Goal: Transaction & Acquisition: Purchase product/service

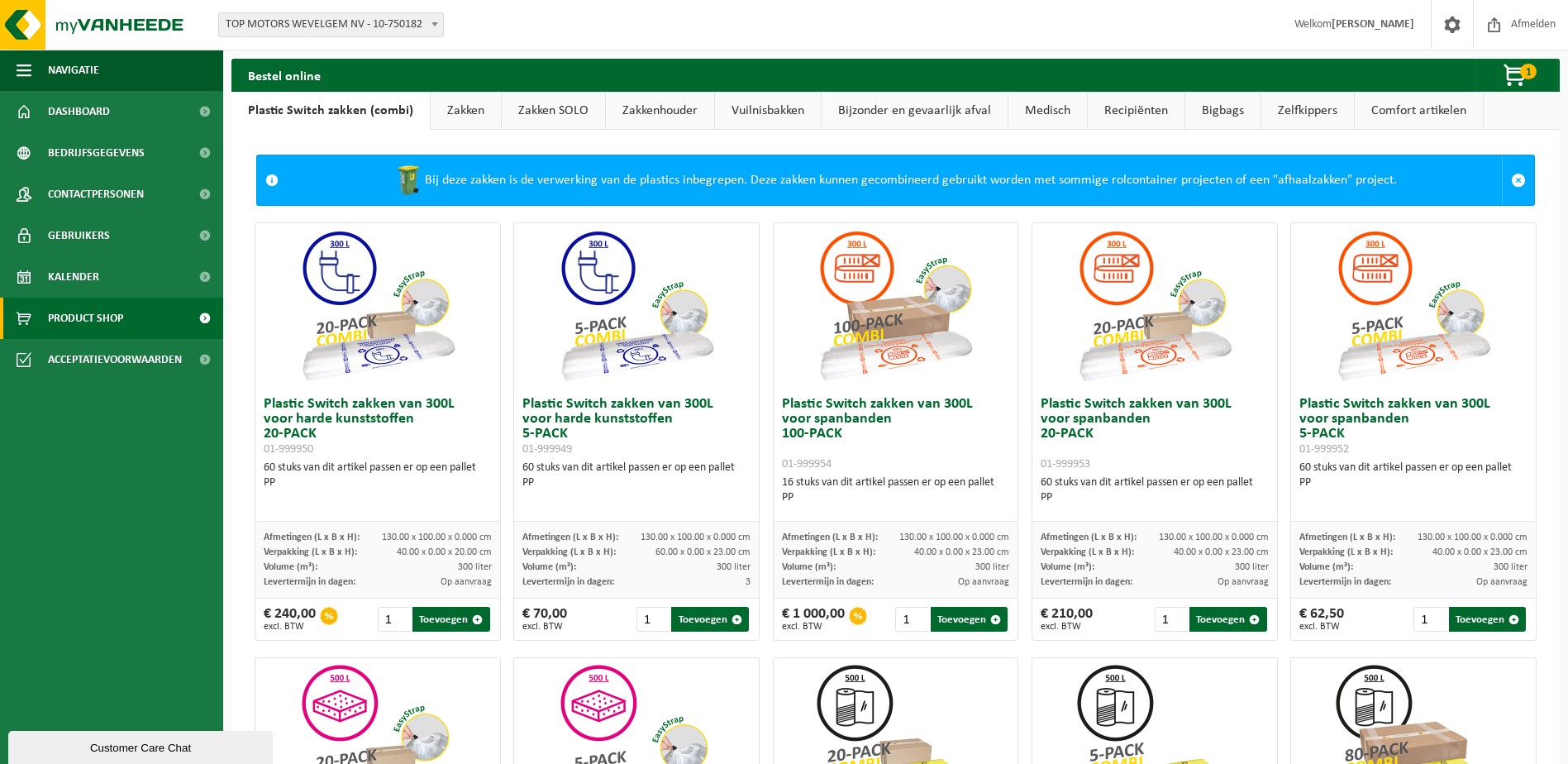
click at [458, 107] on link "Zakken" at bounding box center [466, 110] width 70 height 38
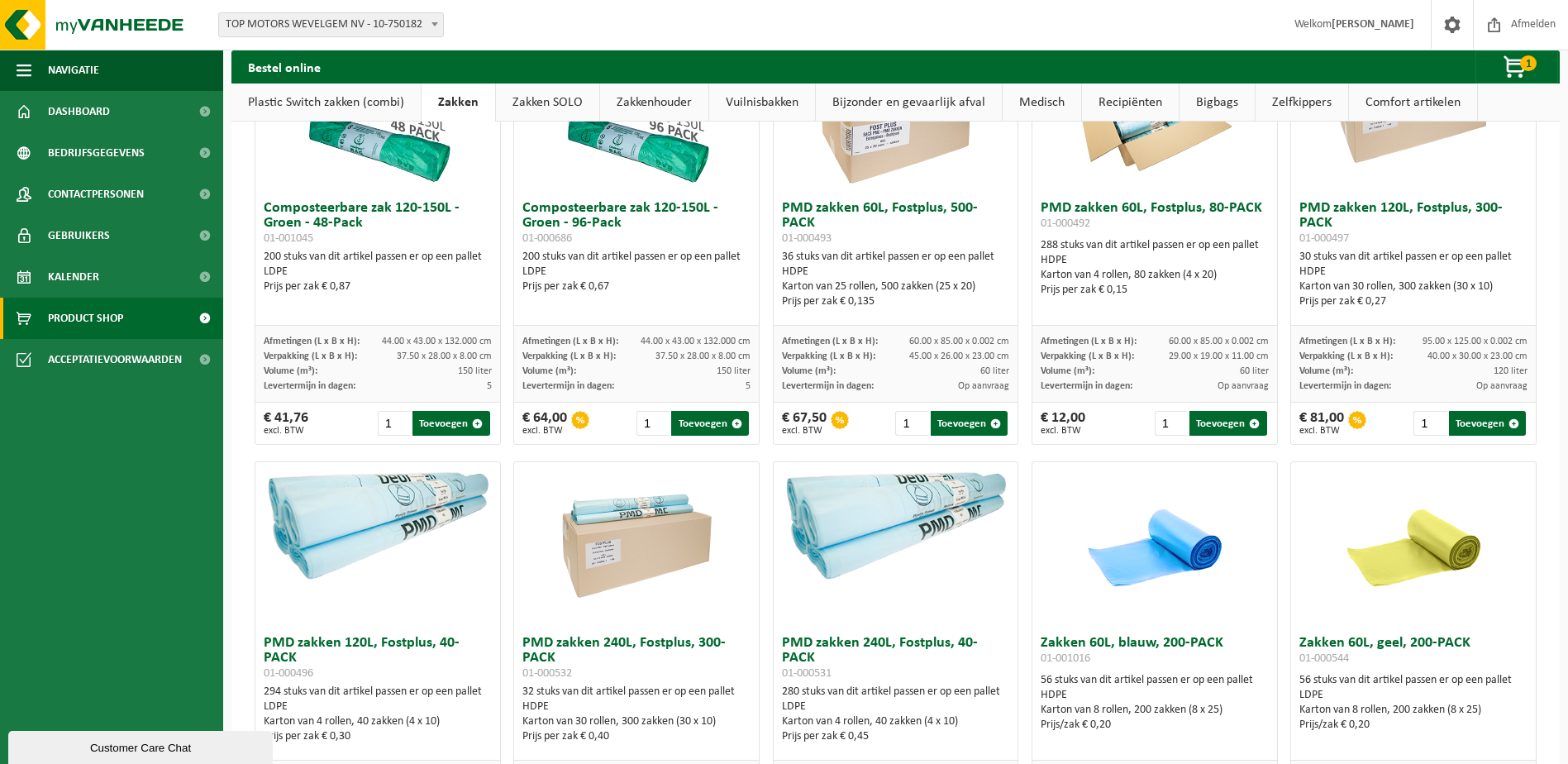
scroll to position [1405, 0]
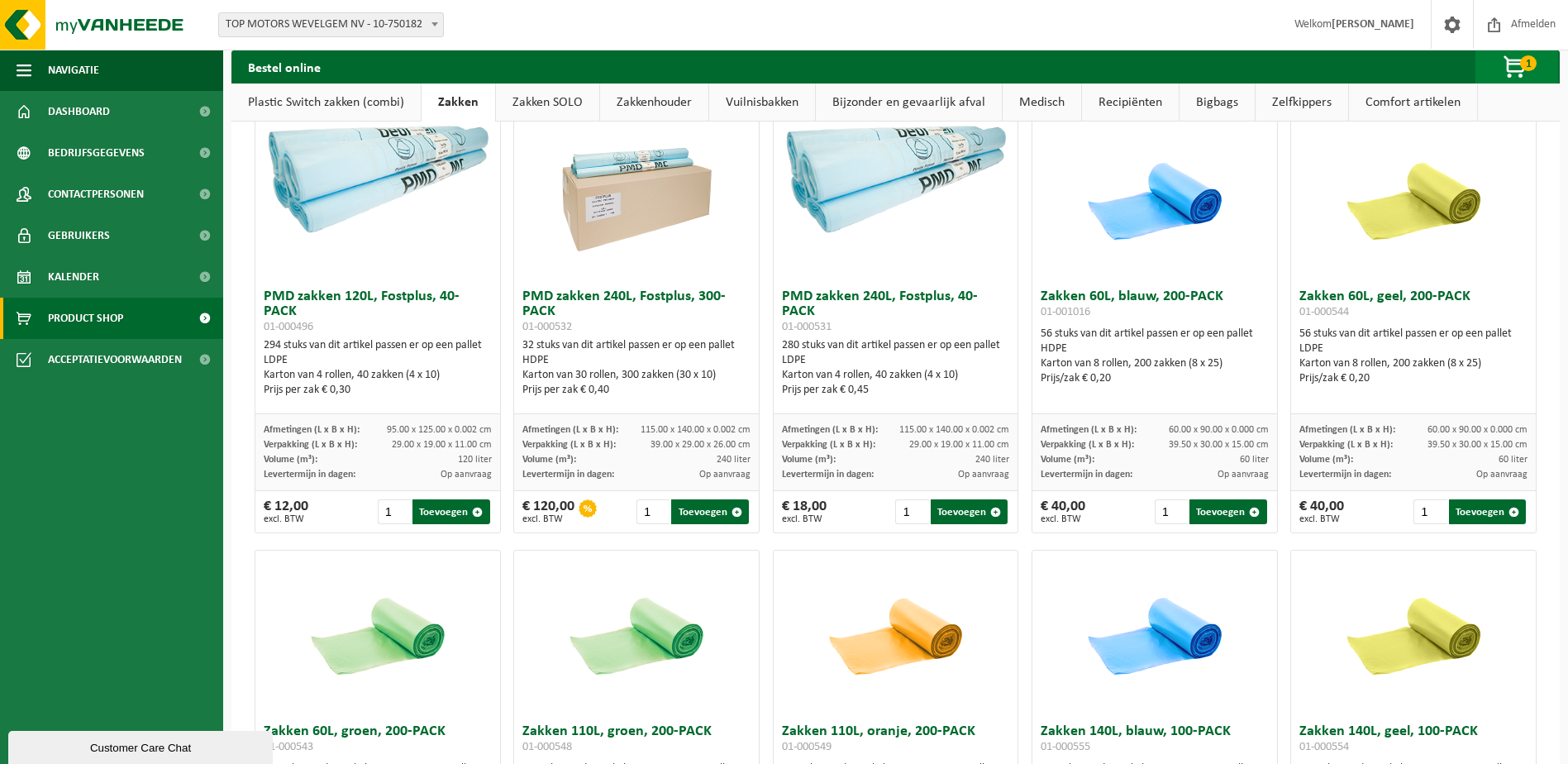
click at [1538, 66] on span "button" at bounding box center [1515, 68] width 82 height 33
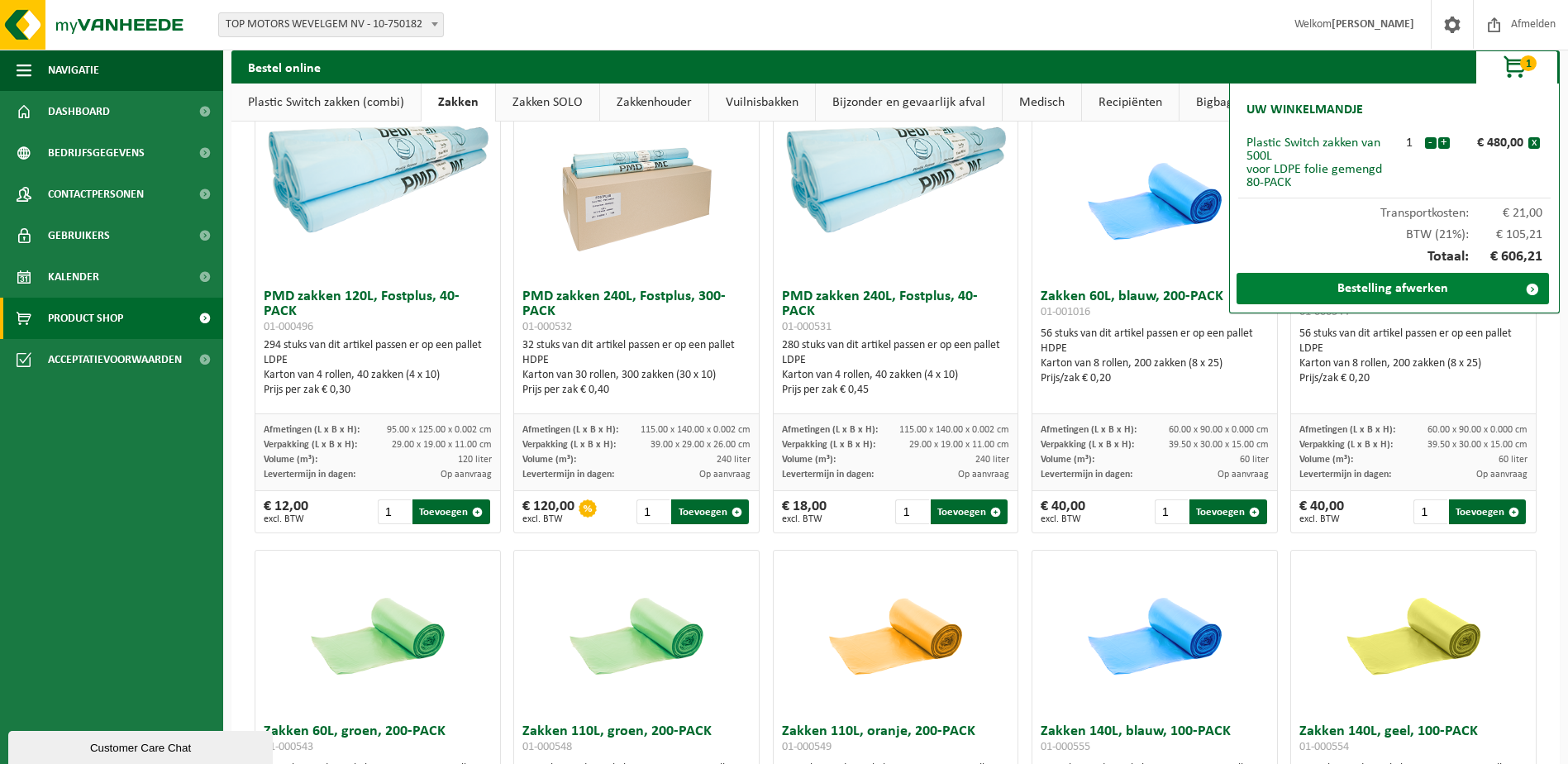
click at [1466, 294] on link "Bestelling afwerken" at bounding box center [1393, 289] width 313 height 31
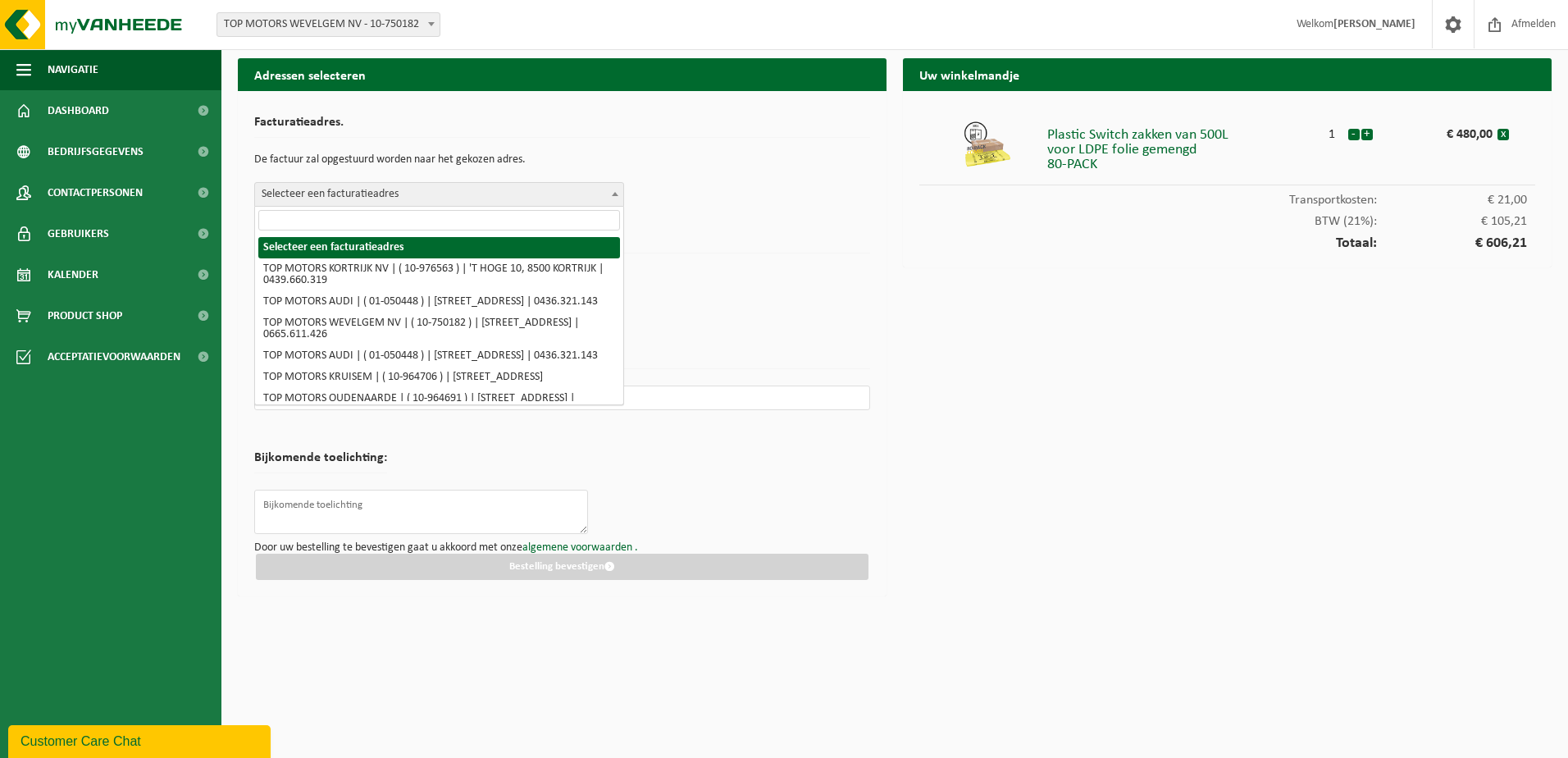
click at [593, 184] on span "Selecteer een facturatieadres" at bounding box center [439, 194] width 368 height 23
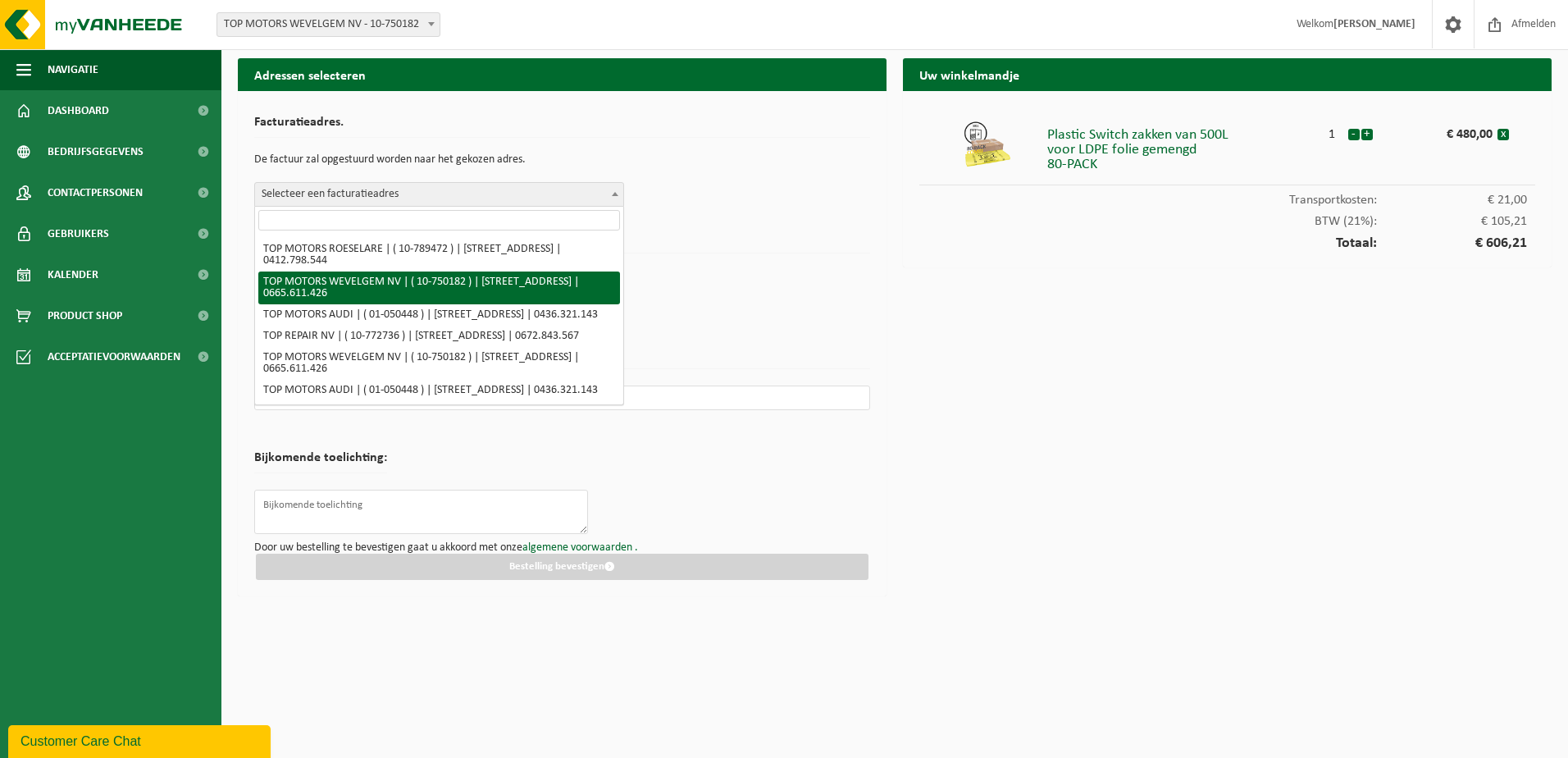
scroll to position [1235, 0]
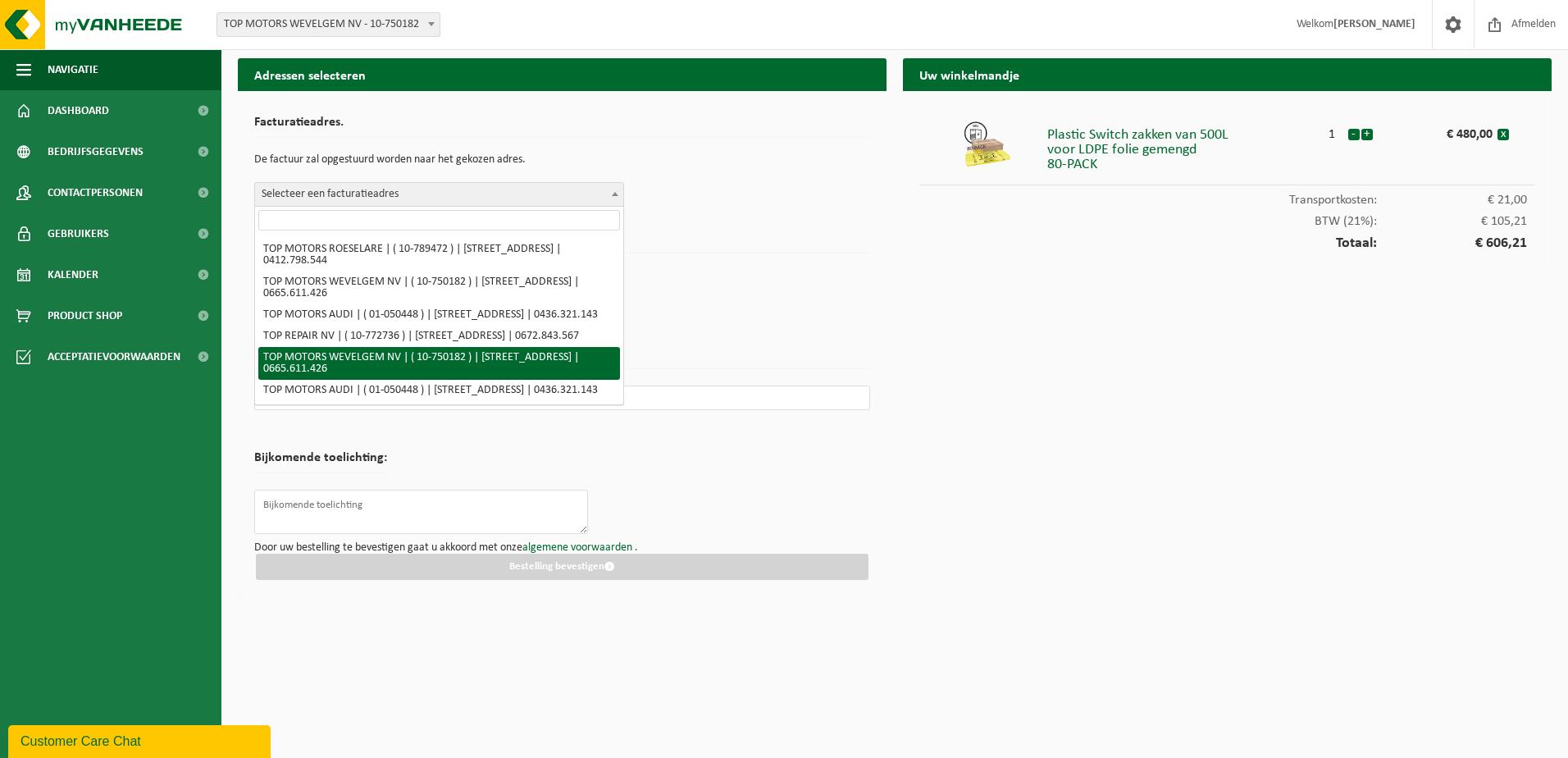
select select "12108"
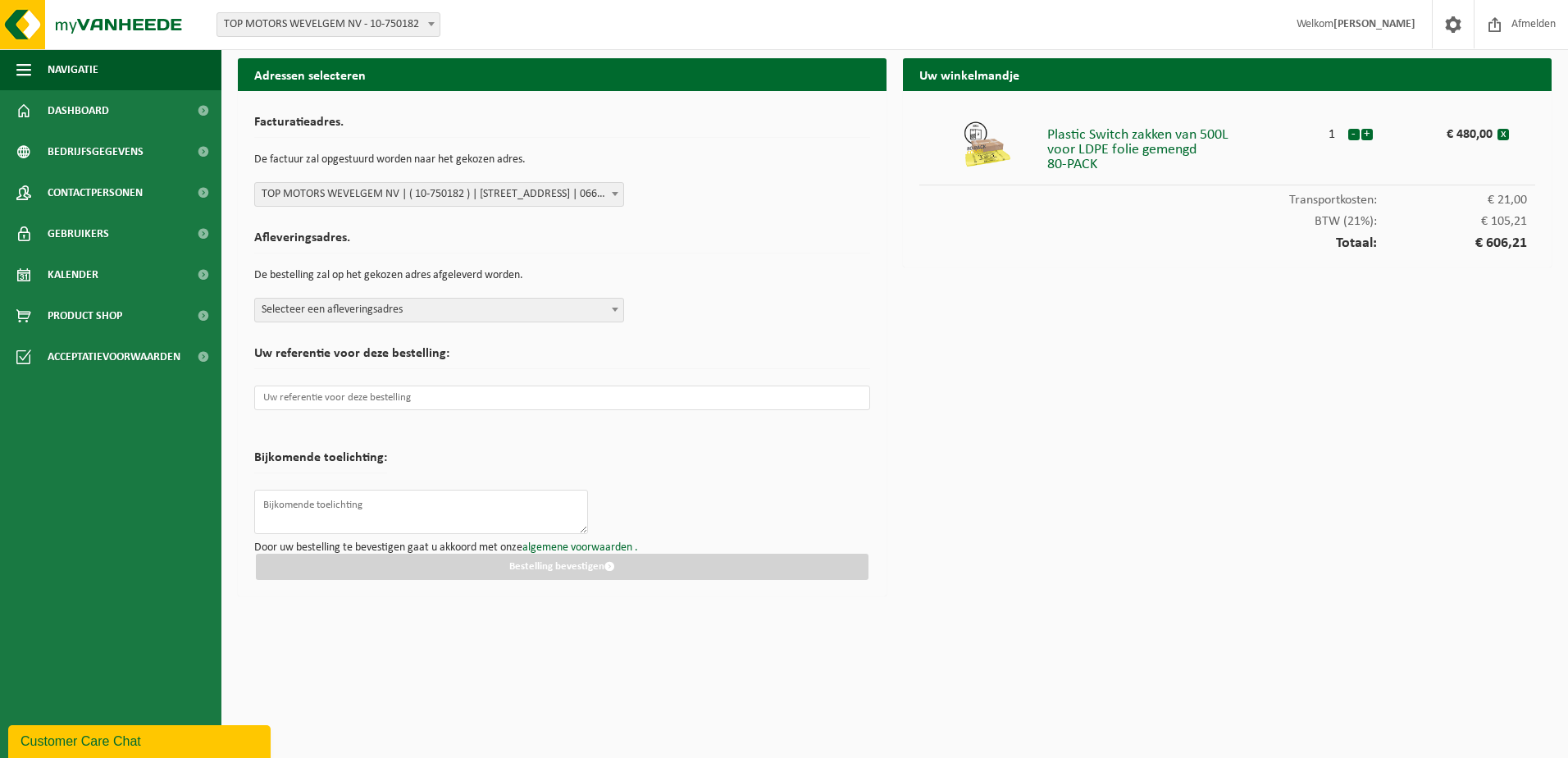
click at [460, 375] on div "Uw referentie voor deze bestelling:" at bounding box center [562, 383] width 616 height 88
click at [459, 314] on span "Selecteer een afleveringsadres" at bounding box center [439, 309] width 368 height 23
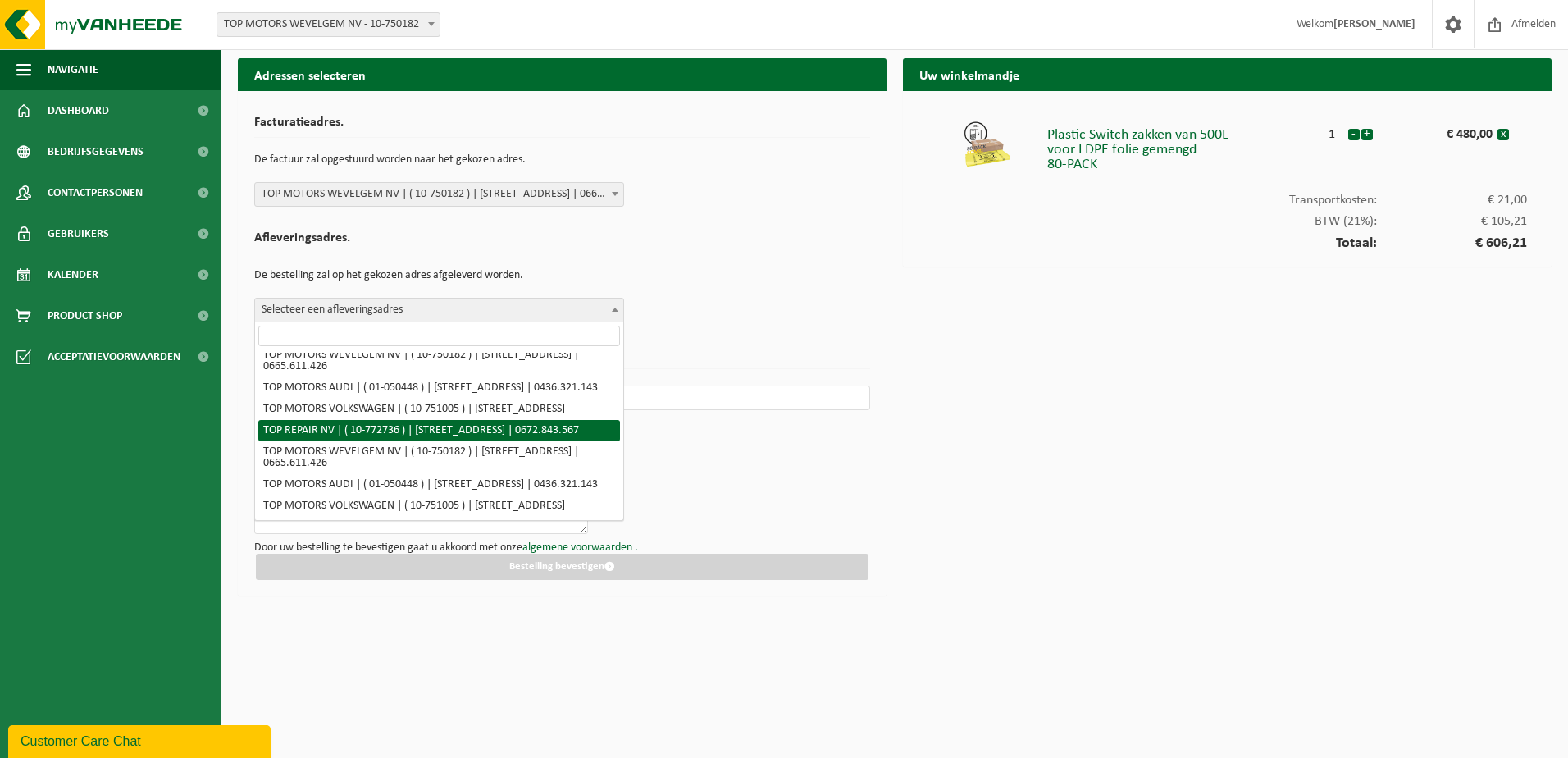
scroll to position [2175, 0]
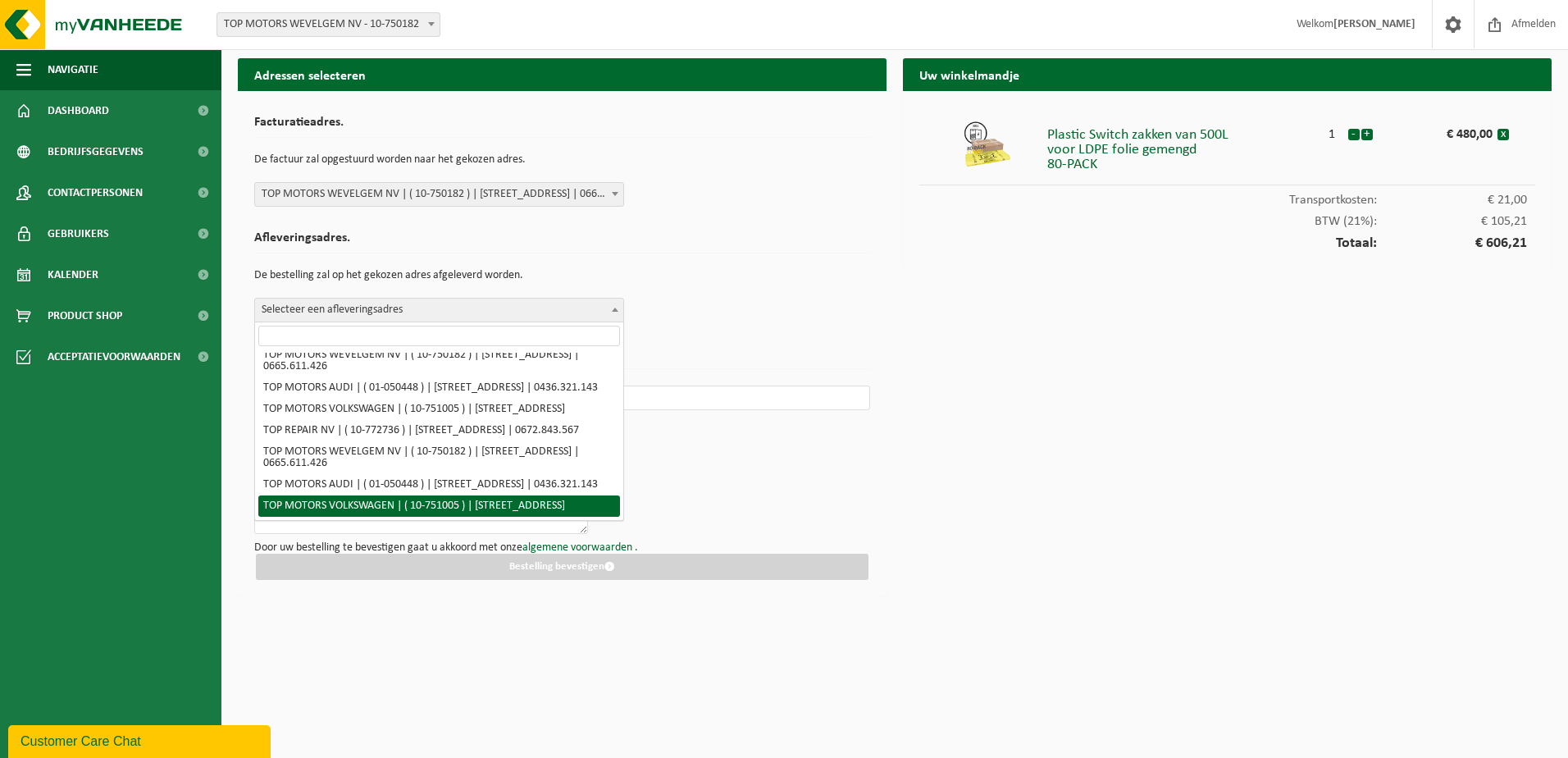
select select "12138"
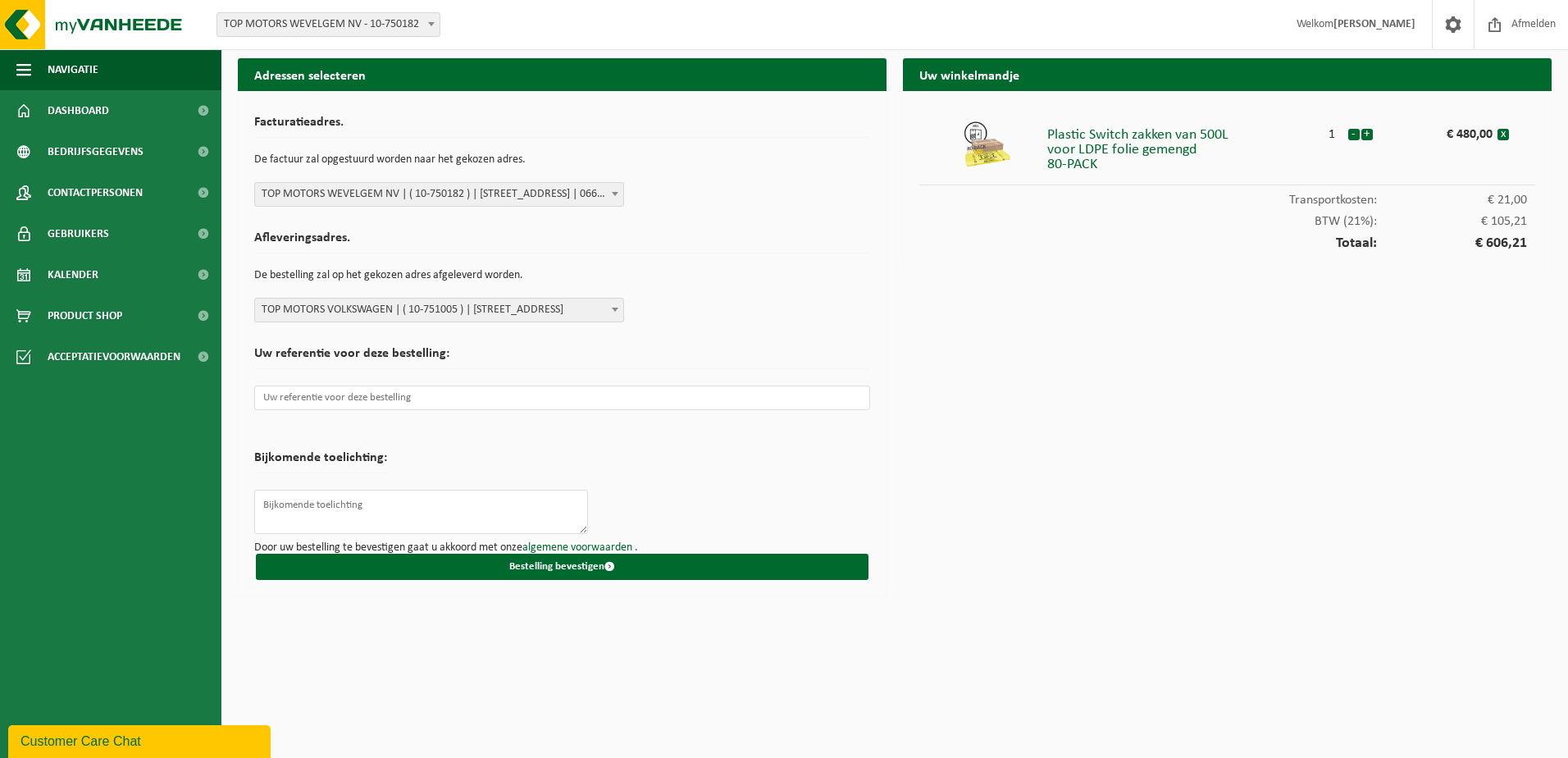
click at [435, 25] on span at bounding box center [431, 23] width 17 height 21
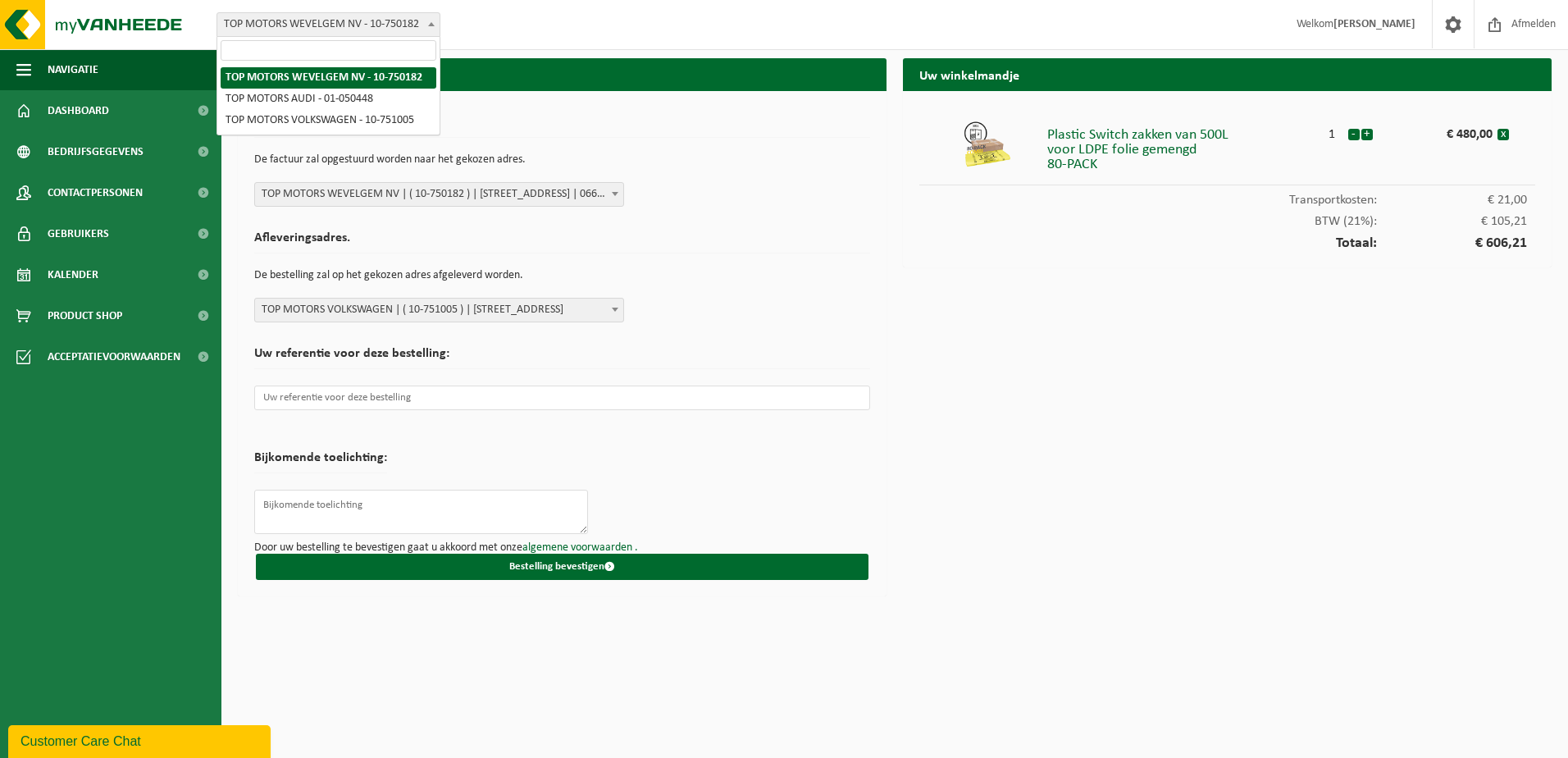
click at [435, 25] on span at bounding box center [431, 23] width 17 height 21
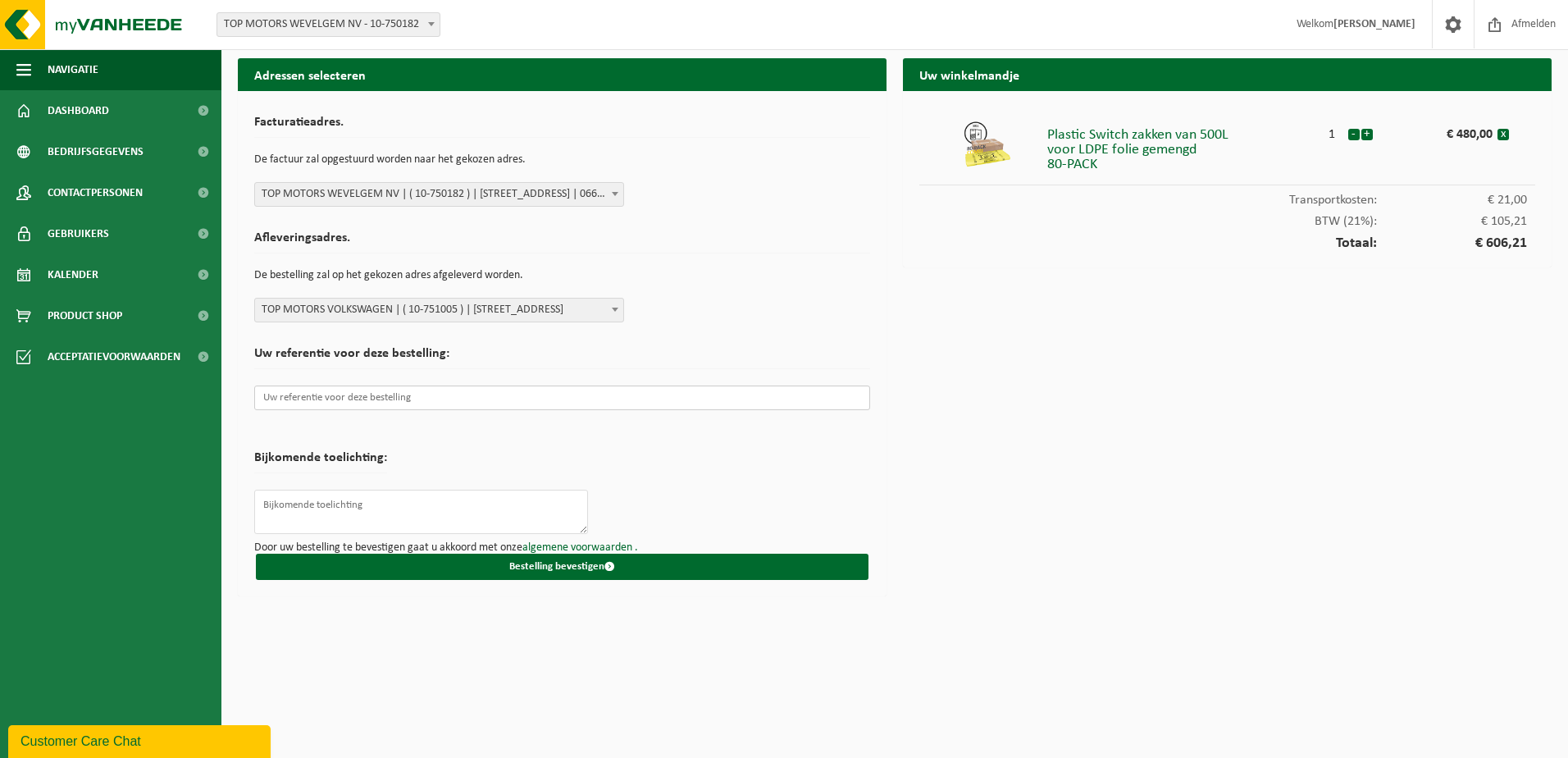
click at [507, 397] on input "text" at bounding box center [562, 397] width 616 height 25
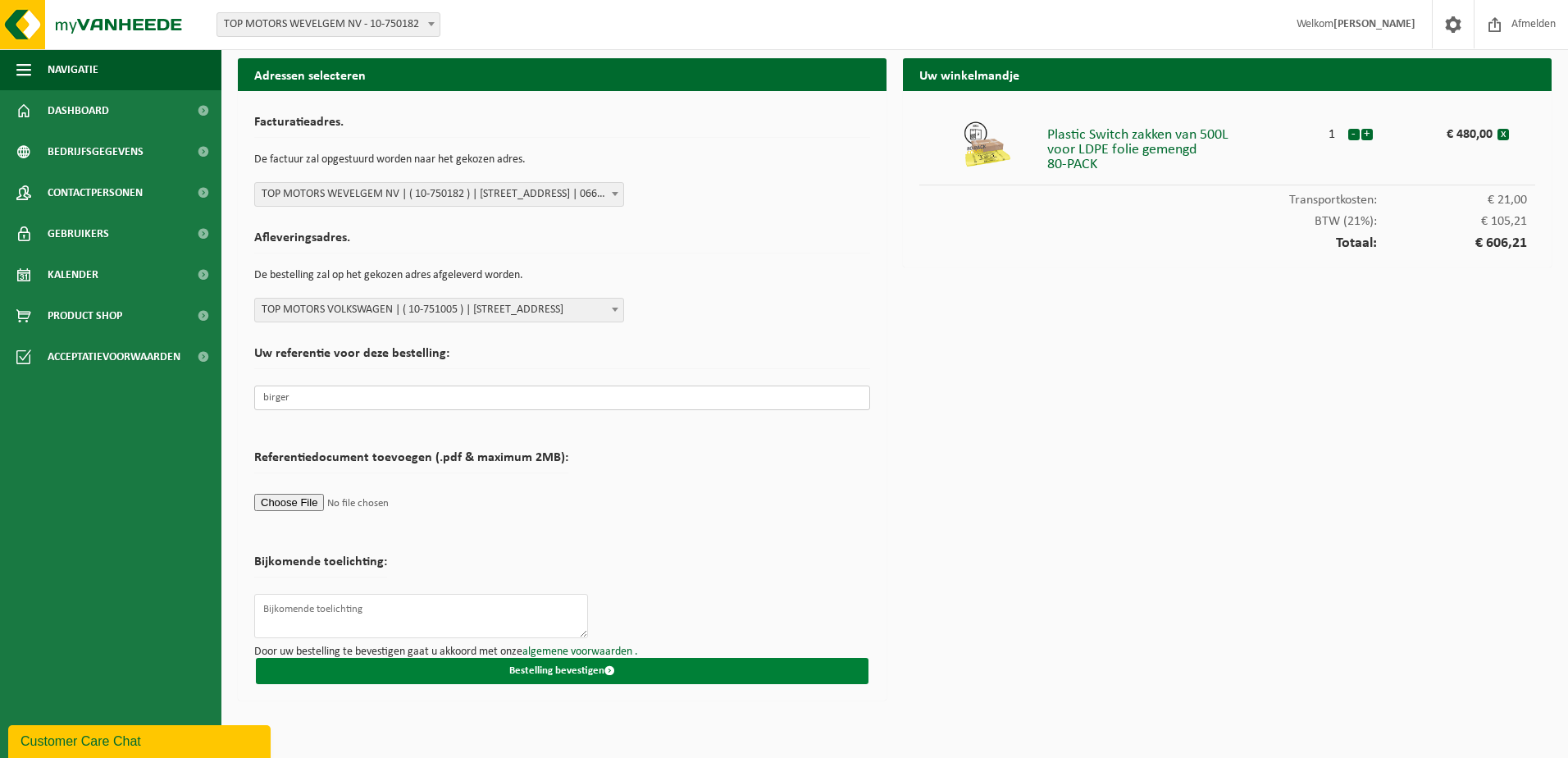
type input "birger"
click at [510, 667] on button "Bestelling bevestigen" at bounding box center [562, 671] width 613 height 27
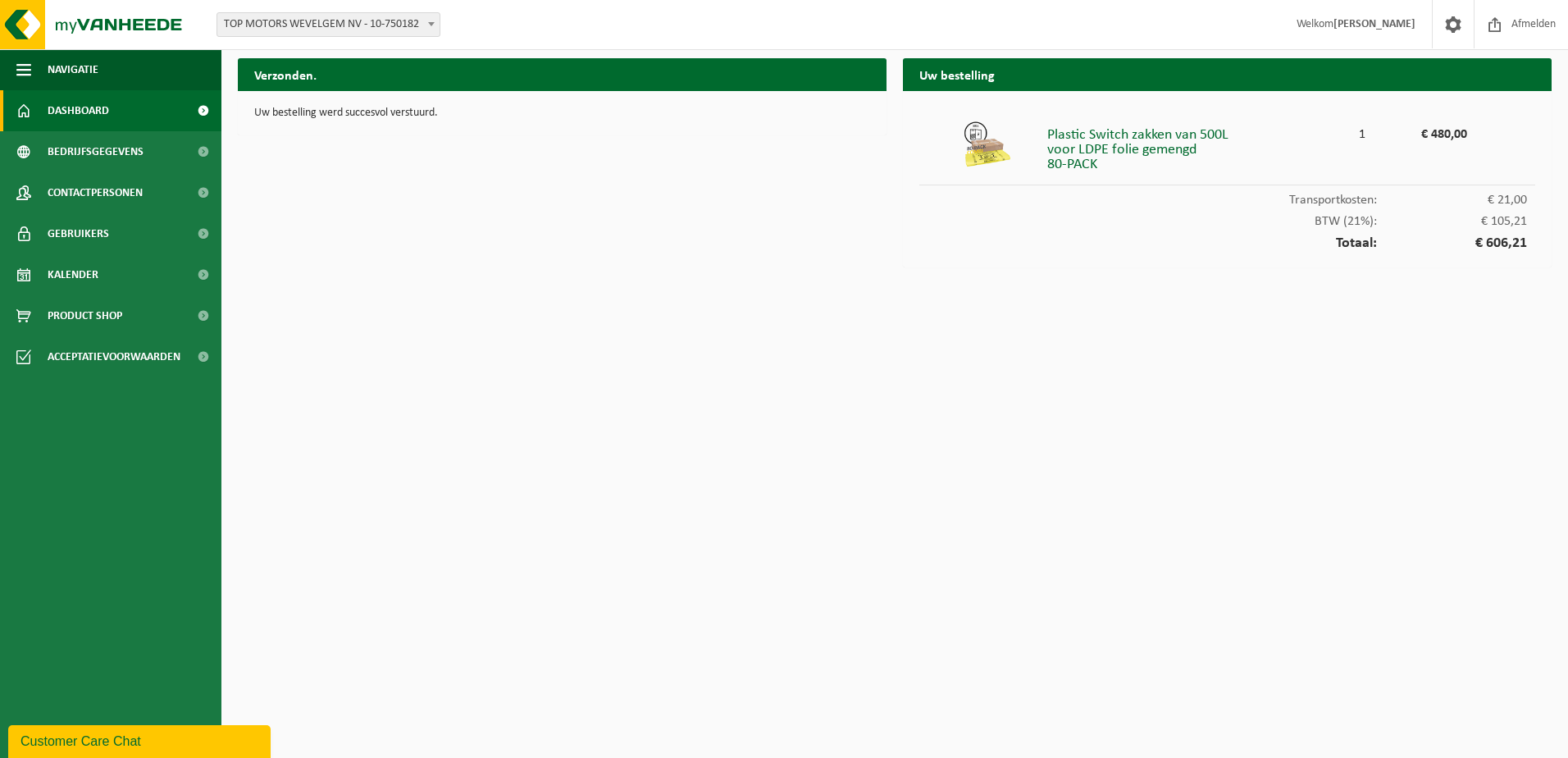
click at [95, 119] on span "Dashboard" at bounding box center [78, 110] width 61 height 41
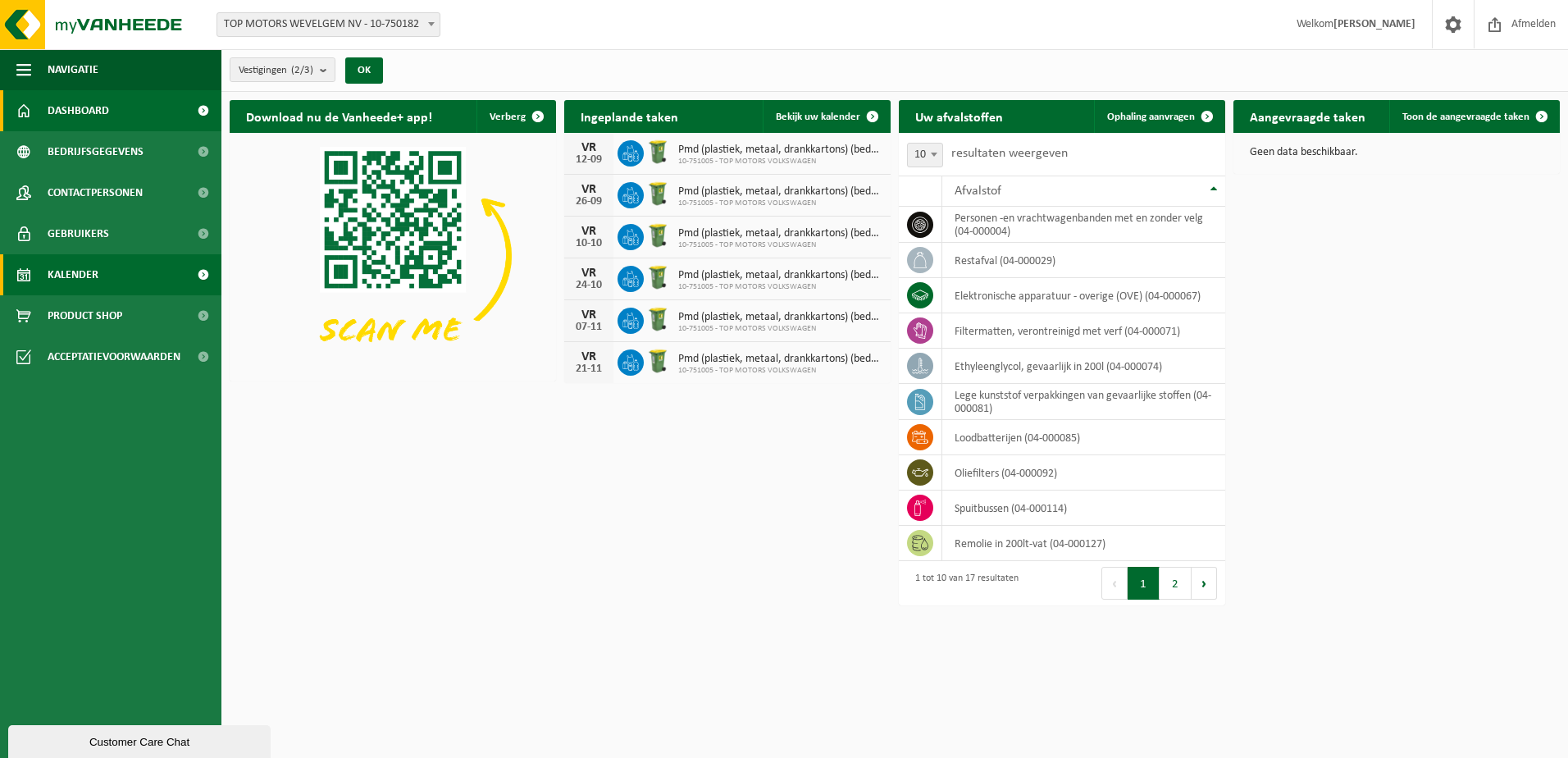
click at [87, 283] on span "Kalender" at bounding box center [72, 274] width 50 height 41
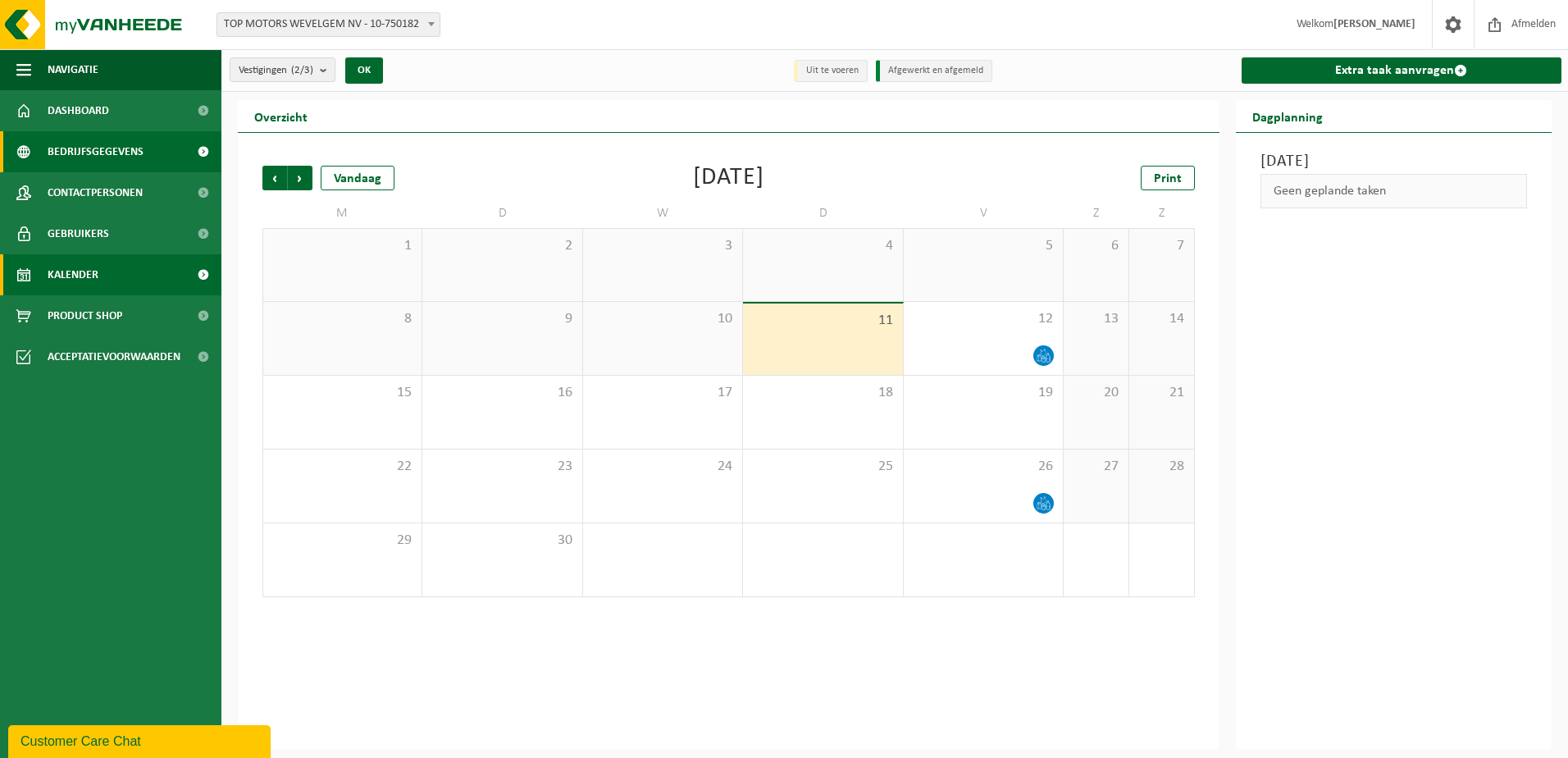
click at [120, 148] on span "Bedrijfsgegevens" at bounding box center [95, 151] width 96 height 41
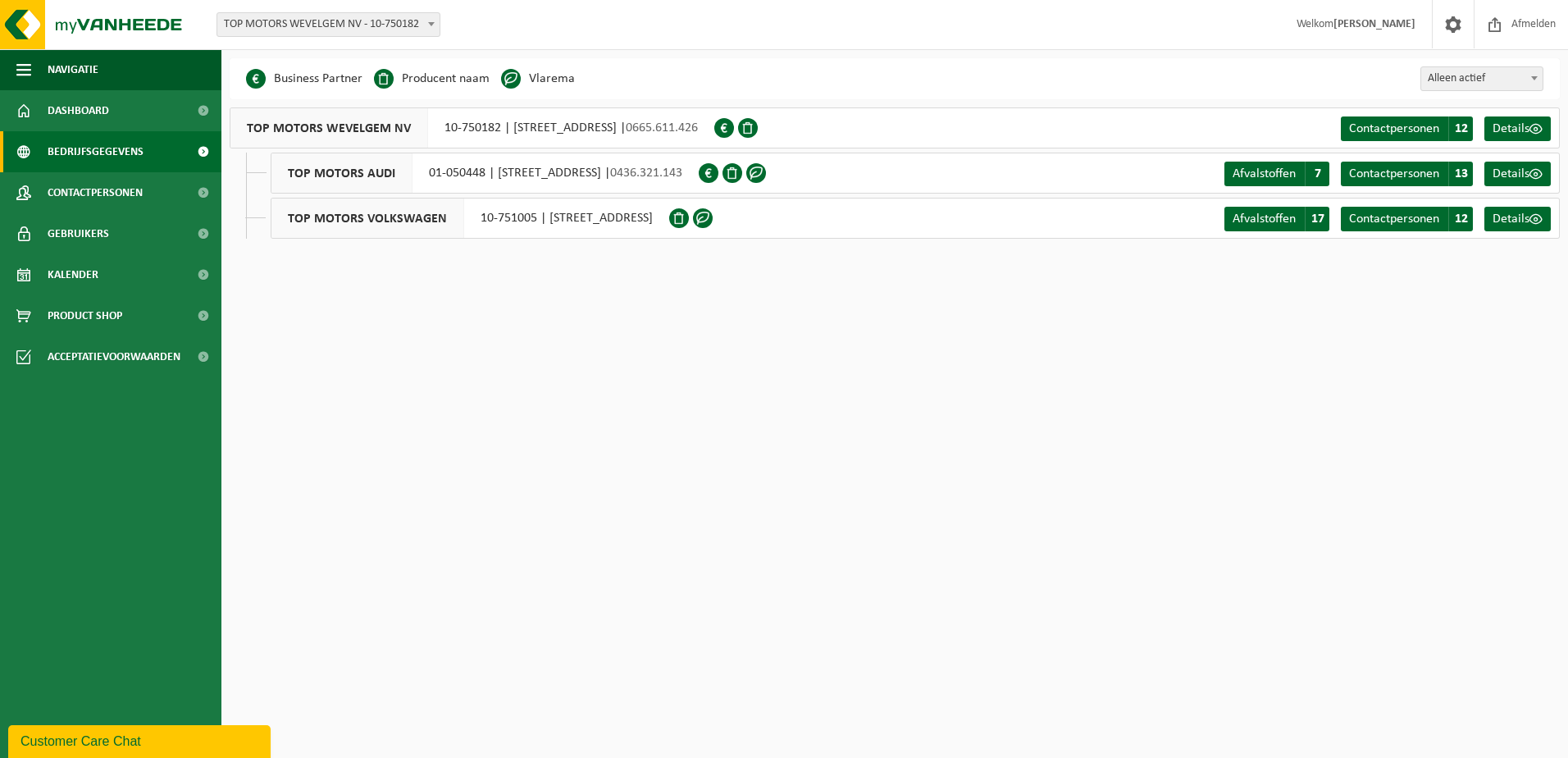
click at [119, 107] on link "Dashboard" at bounding box center [110, 110] width 221 height 41
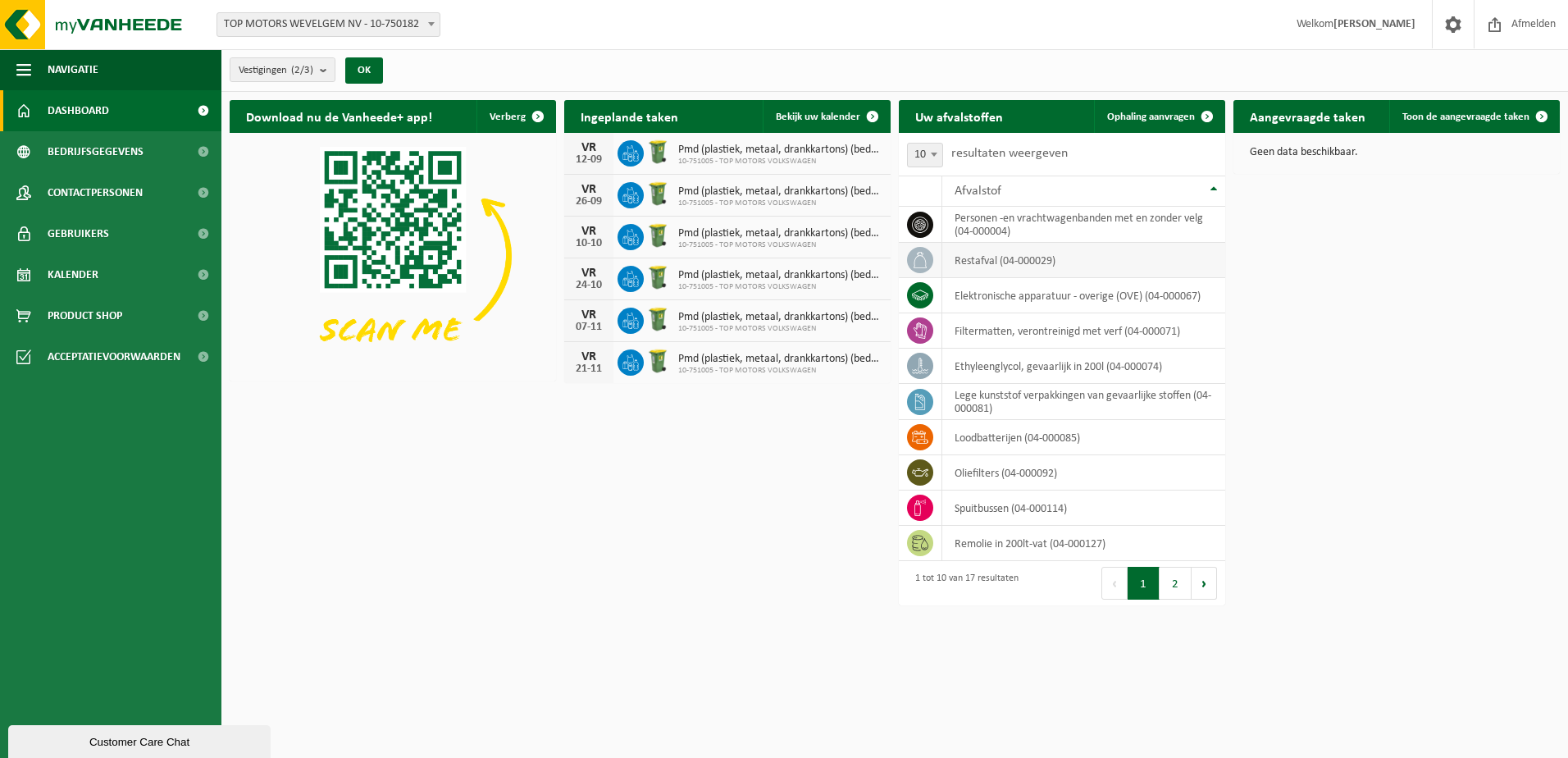
click at [997, 263] on td "restafval (04-000029)" at bounding box center [1084, 261] width 283 height 35
drag, startPoint x: 416, startPoint y: 455, endPoint x: 406, endPoint y: 417, distance: 39.3
click at [413, 451] on div "Download nu de Vanheede+ app! Verberg Ingeplande taken Bekijk uw kalender VR 12…" at bounding box center [895, 326] width 1339 height 469
